Goal: Navigation & Orientation: Find specific page/section

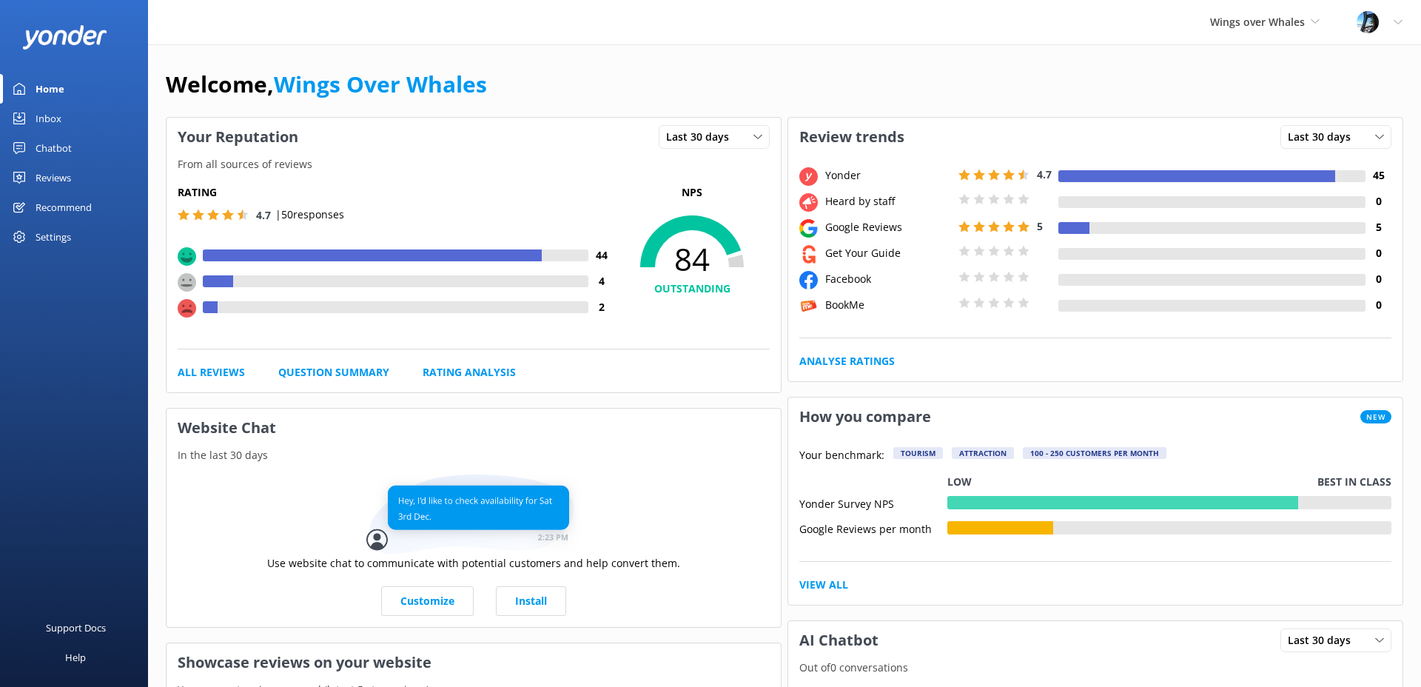
click at [58, 173] on div "Reviews" at bounding box center [54, 178] width 36 height 30
